Goal: Task Accomplishment & Management: Use online tool/utility

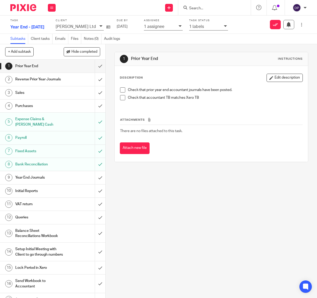
click at [33, 174] on h1 "Year End Journals" at bounding box center [40, 178] width 50 height 8
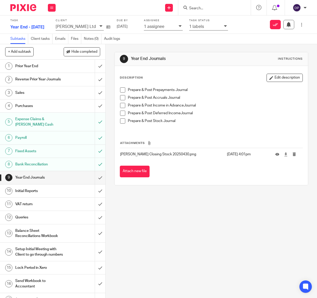
click at [123, 89] on span at bounding box center [122, 89] width 5 height 5
click at [122, 99] on span at bounding box center [122, 97] width 5 height 5
click at [33, 90] on h1 "Sales" at bounding box center [40, 93] width 50 height 8
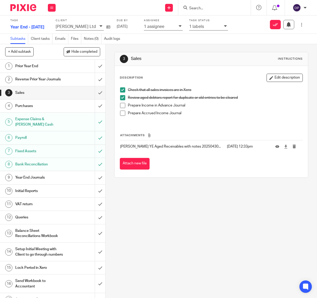
click at [68, 109] on div "Purchases" at bounding box center [52, 106] width 74 height 8
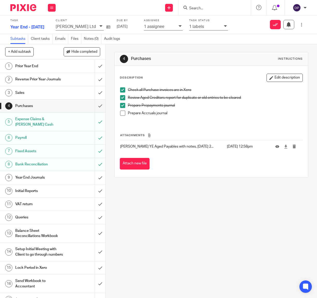
click at [125, 113] on li "Prepare Accruals journal" at bounding box center [211, 115] width 182 height 8
click at [121, 113] on span at bounding box center [122, 113] width 5 height 5
click at [100, 106] on input "submit" at bounding box center [52, 105] width 105 height 13
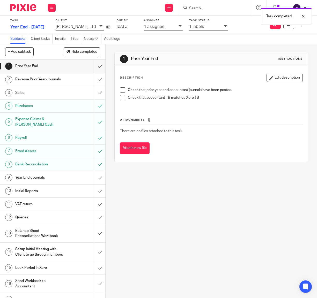
click at [45, 79] on h1 "Reverse Prior Year Journals" at bounding box center [40, 79] width 50 height 8
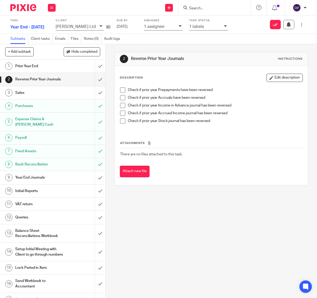
click at [124, 89] on span at bounding box center [122, 89] width 5 height 5
click at [121, 96] on span at bounding box center [122, 97] width 5 height 5
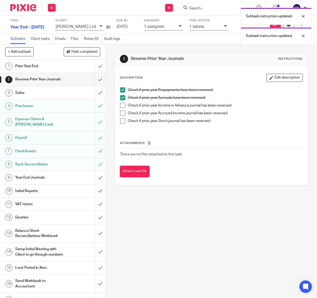
click at [124, 113] on span at bounding box center [122, 113] width 5 height 5
click at [123, 121] on span at bounding box center [122, 120] width 5 height 5
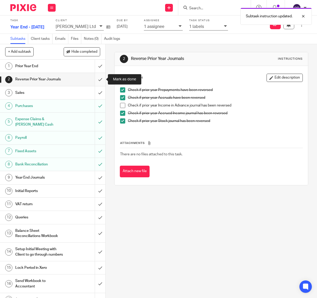
click at [101, 79] on input "submit" at bounding box center [52, 79] width 105 height 13
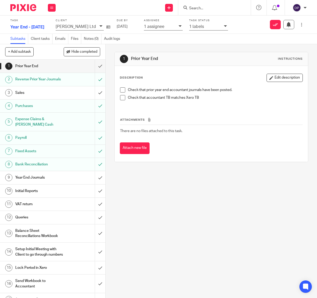
click at [32, 94] on h1 "Sales" at bounding box center [40, 93] width 50 height 8
